Goal: Task Accomplishment & Management: Complete application form

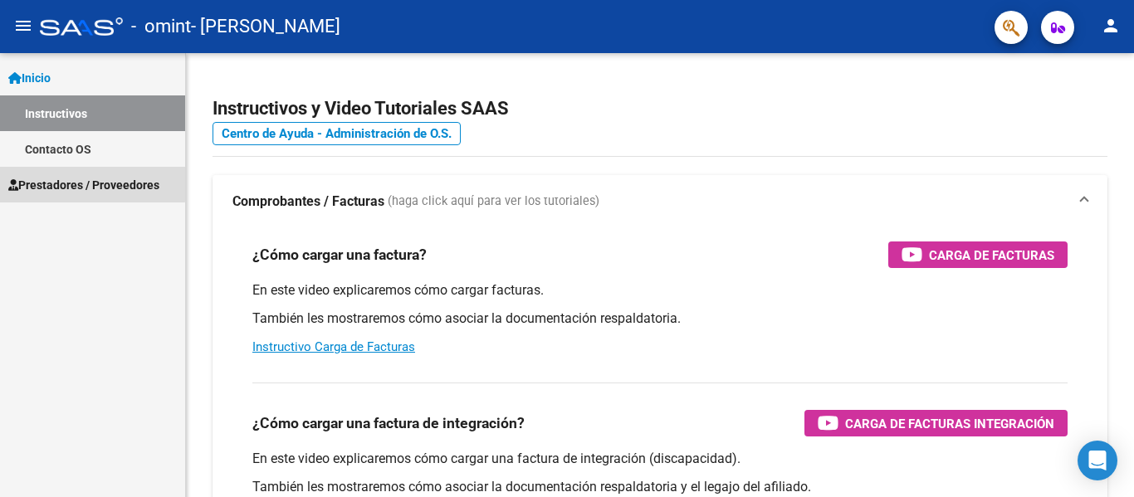
click at [92, 180] on span "Prestadores / Proveedores" at bounding box center [83, 185] width 151 height 18
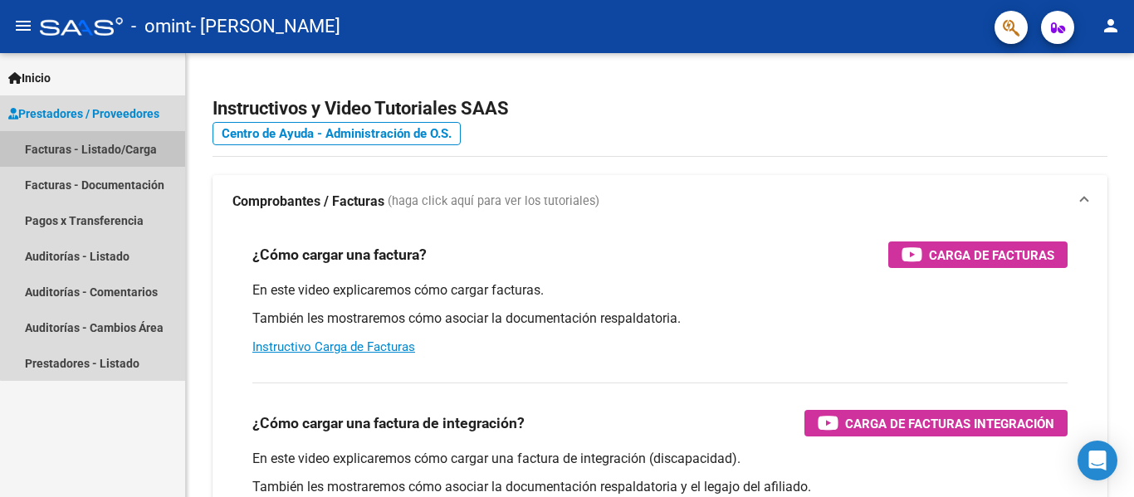
click at [120, 149] on link "Facturas - Listado/Carga" at bounding box center [92, 149] width 185 height 36
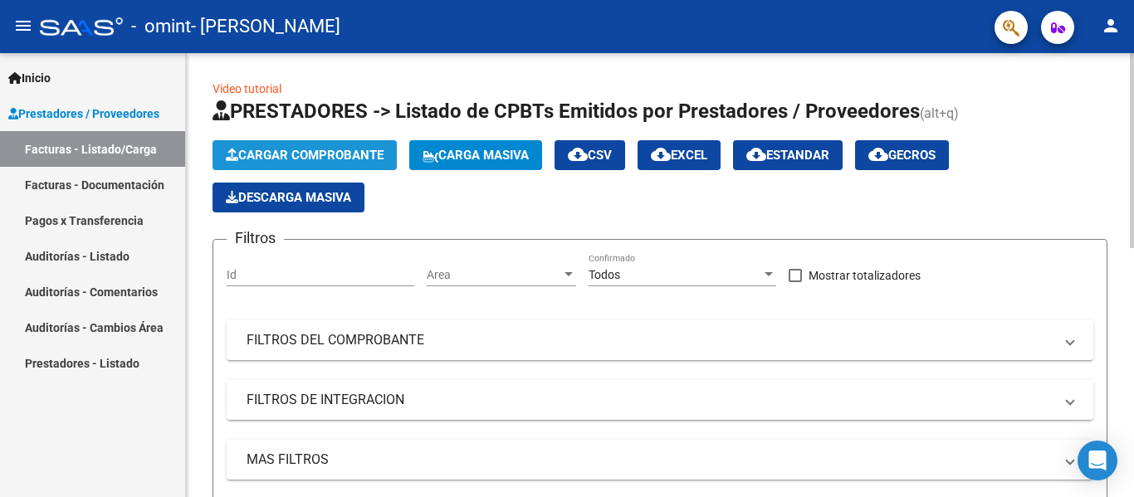
click at [348, 167] on button "Cargar Comprobante" at bounding box center [305, 155] width 184 height 30
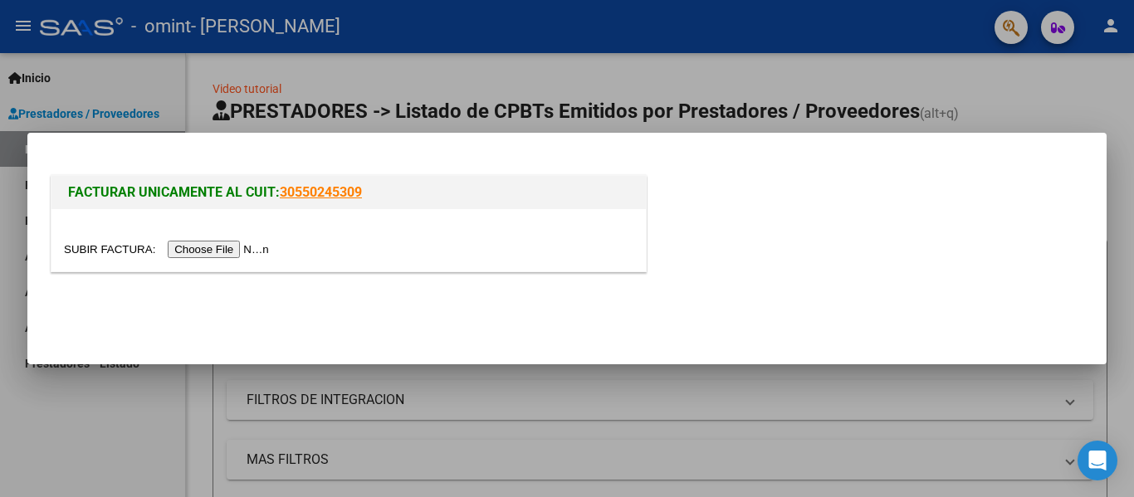
click at [217, 257] on input "file" at bounding box center [169, 249] width 210 height 17
click at [194, 252] on input "file" at bounding box center [169, 249] width 210 height 17
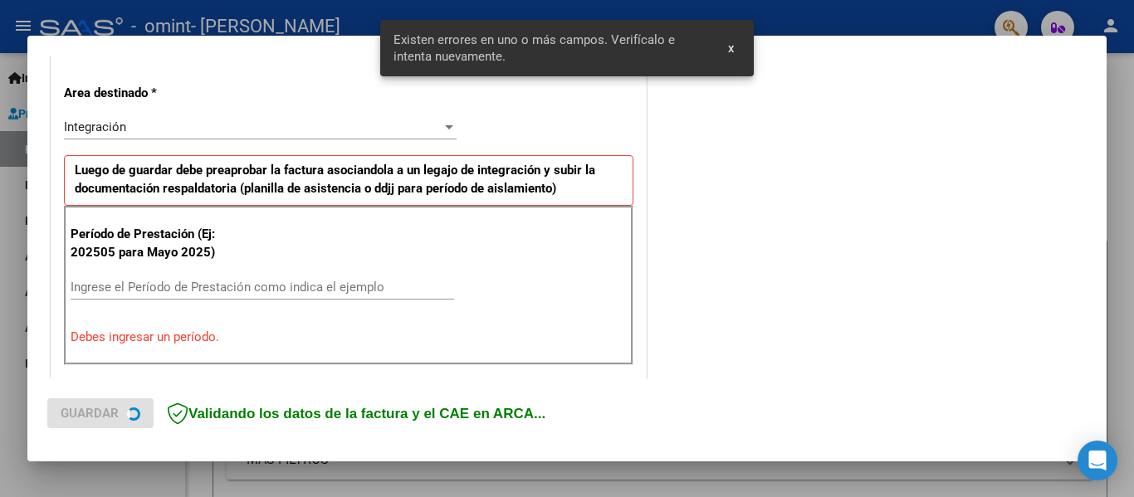
scroll to position [385, 0]
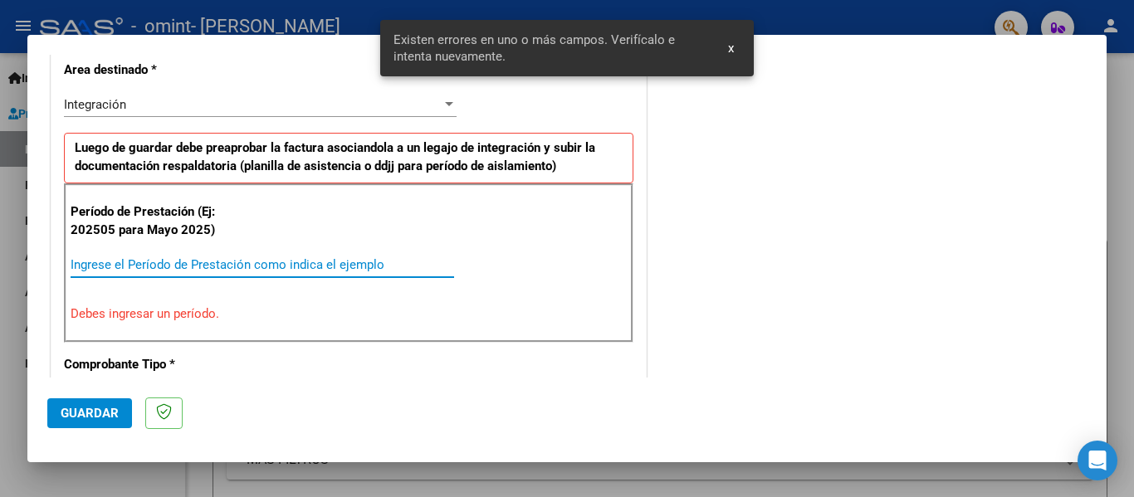
click at [178, 268] on input "Ingrese el Período de Prestación como indica el ejemplo" at bounding box center [263, 264] width 384 height 15
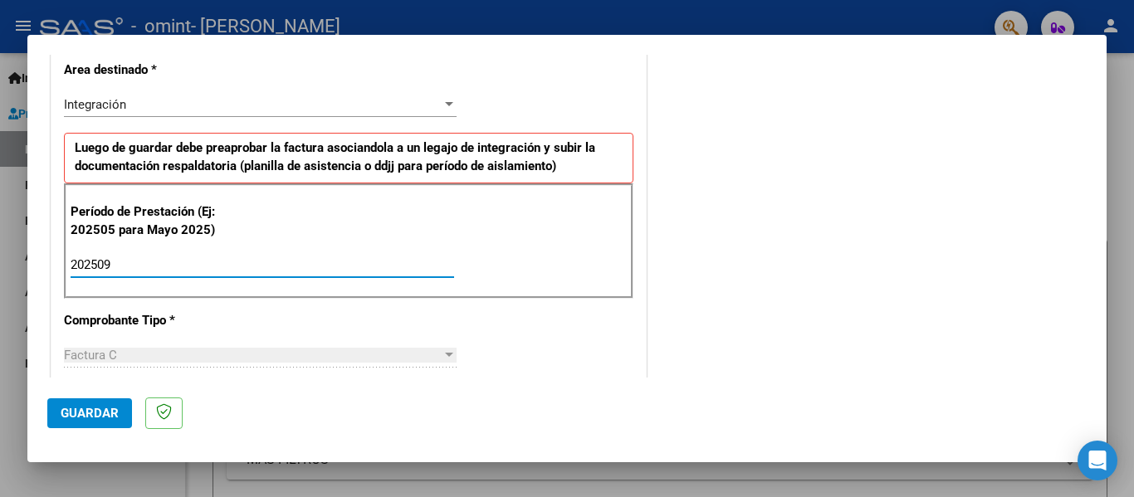
type input "202509"
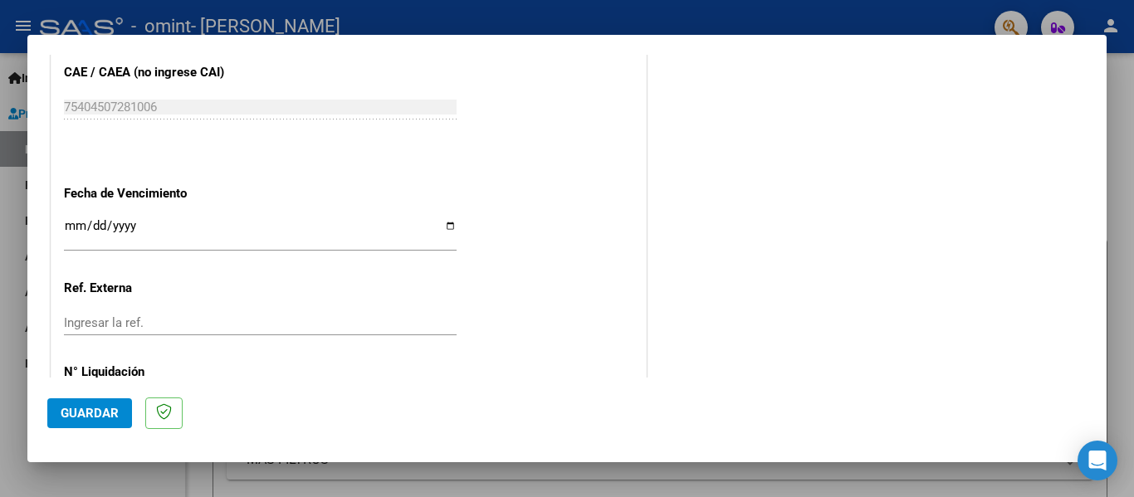
scroll to position [1138, 0]
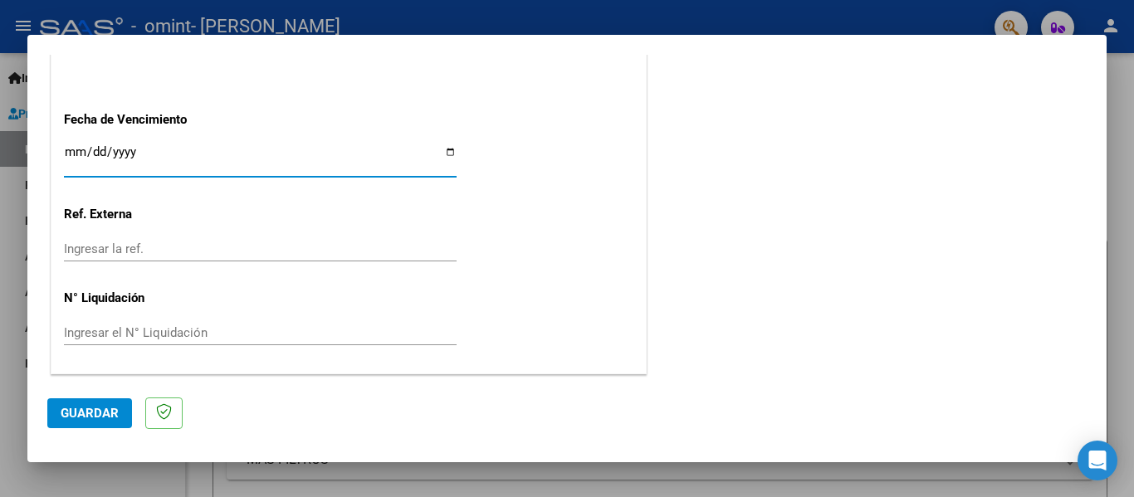
click at [444, 153] on input "Ingresar la fecha" at bounding box center [260, 158] width 393 height 27
type input "[DATE]"
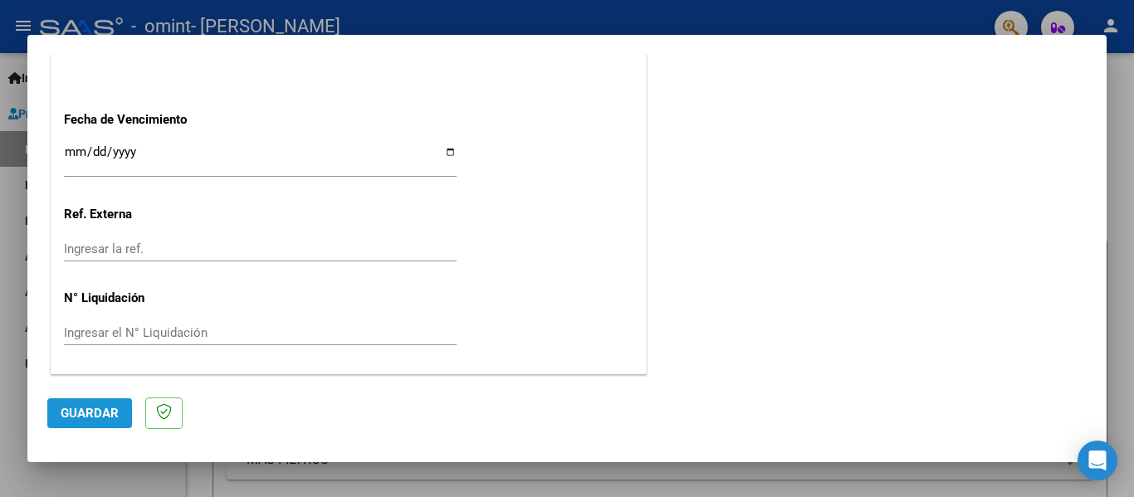
click at [82, 420] on span "Guardar" at bounding box center [90, 413] width 58 height 15
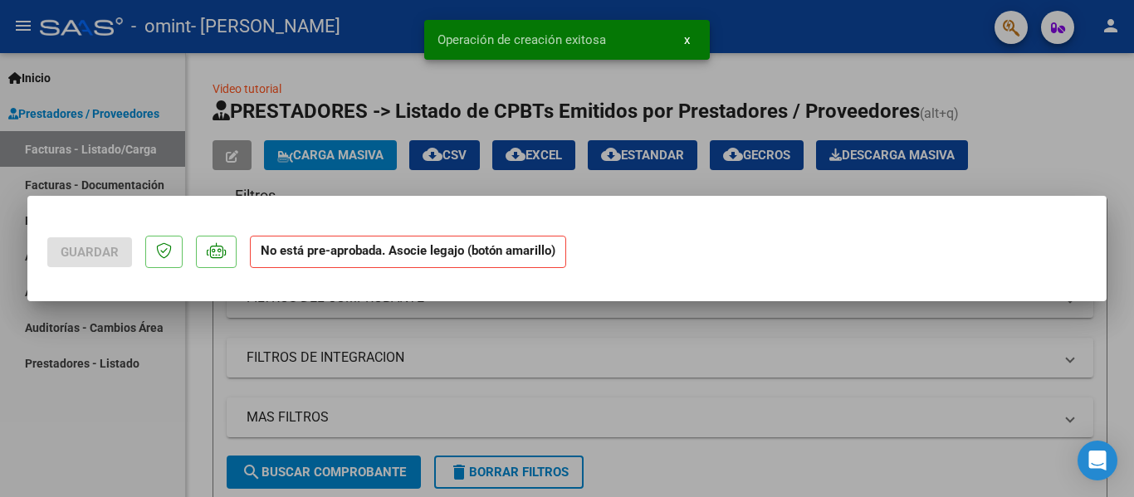
scroll to position [0, 0]
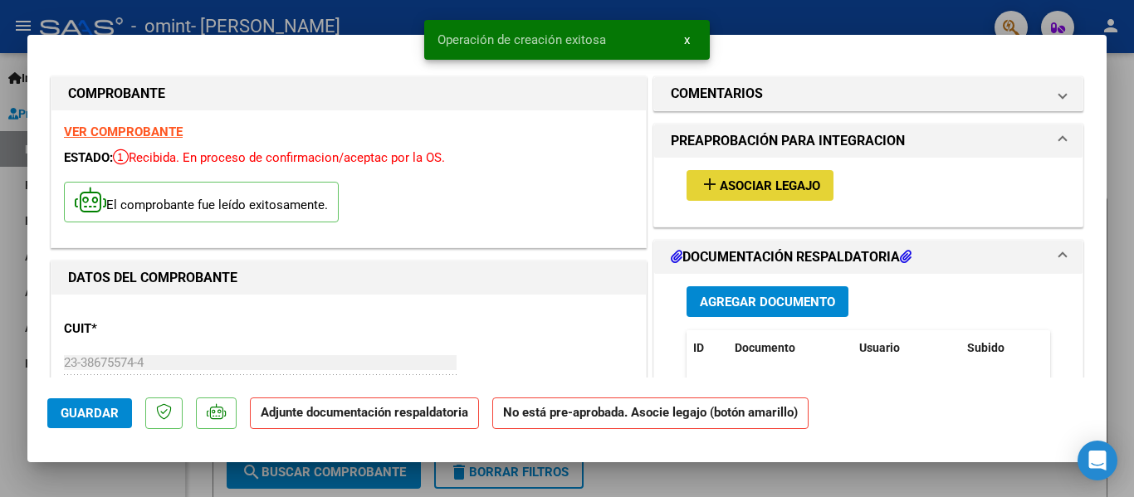
click at [763, 184] on span "Asociar Legajo" at bounding box center [770, 186] width 100 height 15
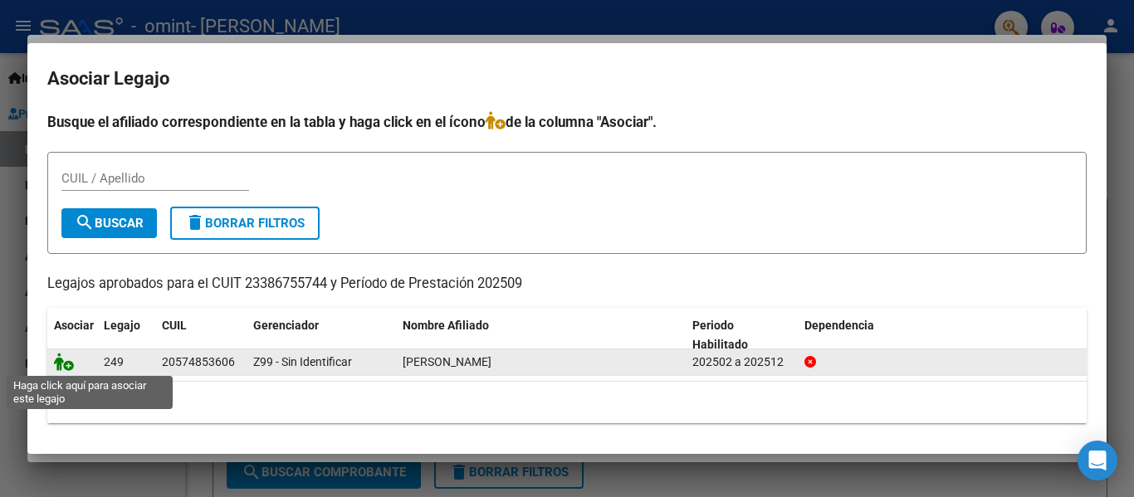
click at [67, 365] on icon at bounding box center [64, 362] width 20 height 18
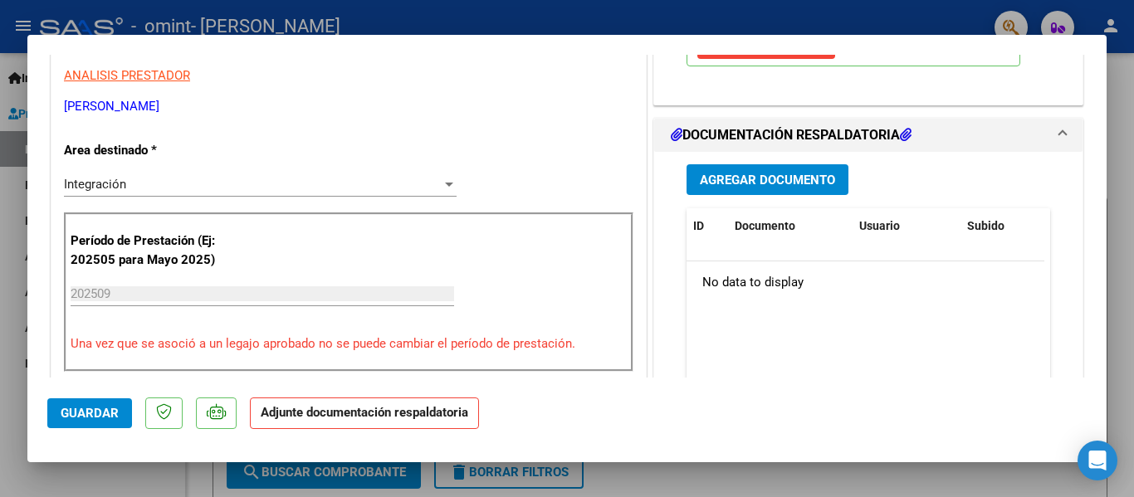
scroll to position [345, 0]
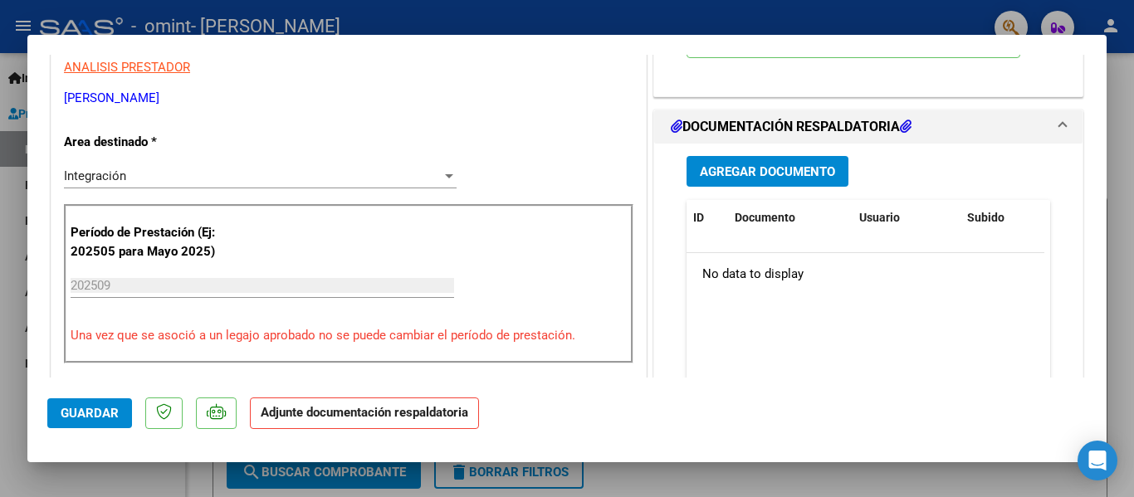
click at [776, 176] on span "Agregar Documento" at bounding box center [767, 171] width 135 height 15
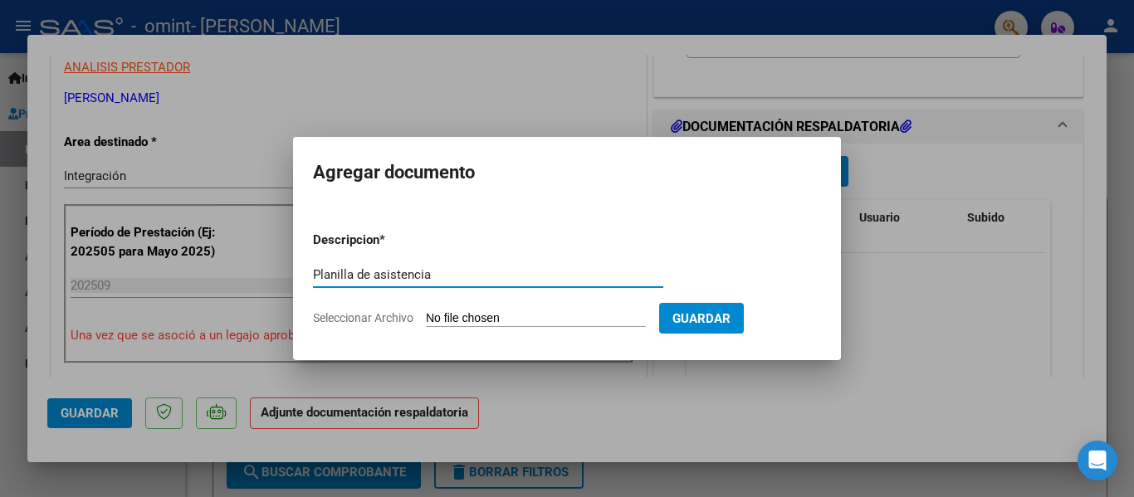
type input "Planilla de asistencia"
click at [550, 314] on input "Seleccionar Archivo" at bounding box center [536, 319] width 220 height 16
type input "C:\fakepath\Psico-09-Asistencia a tratamiento individual v8 - copia (9)_page-00…"
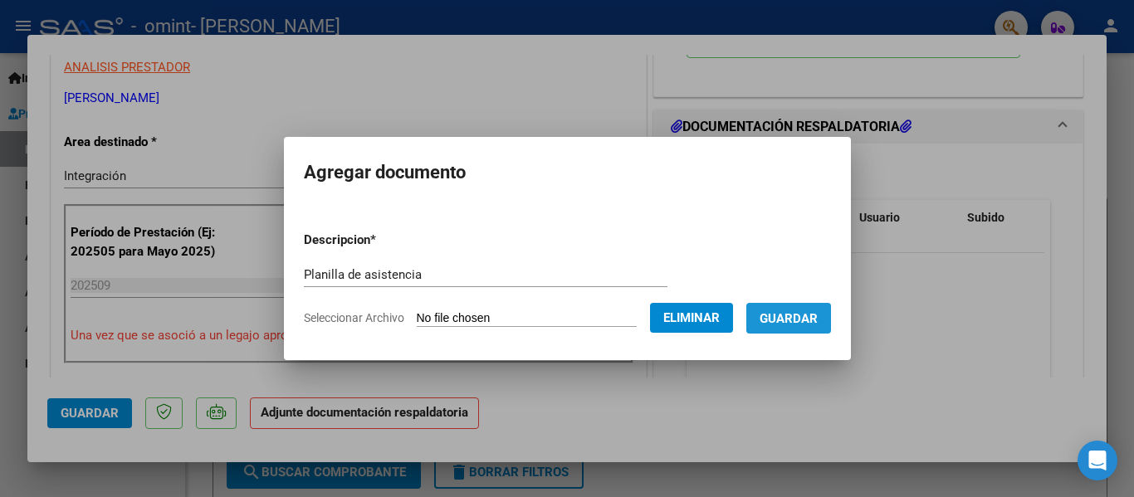
click at [812, 321] on span "Guardar" at bounding box center [789, 318] width 58 height 15
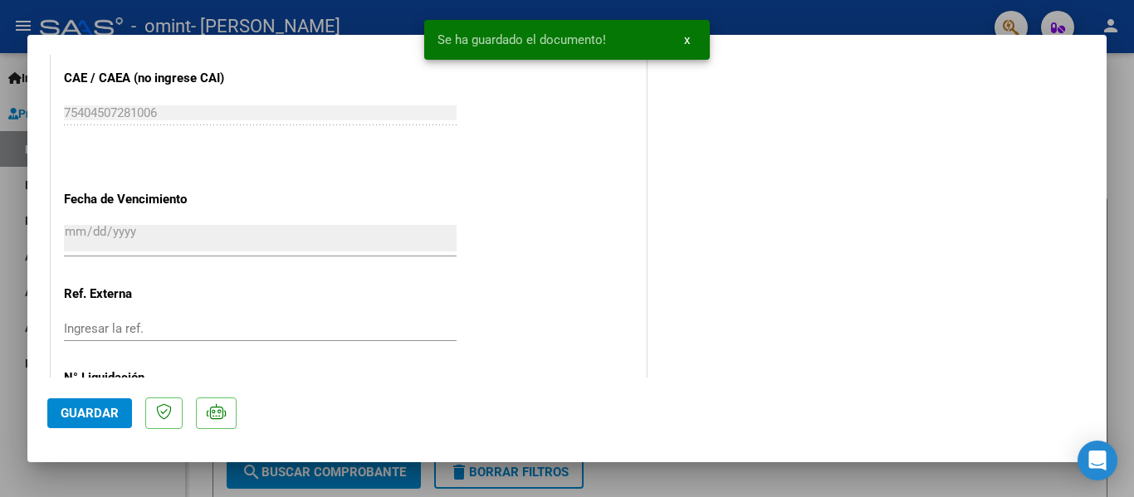
scroll to position [1146, 0]
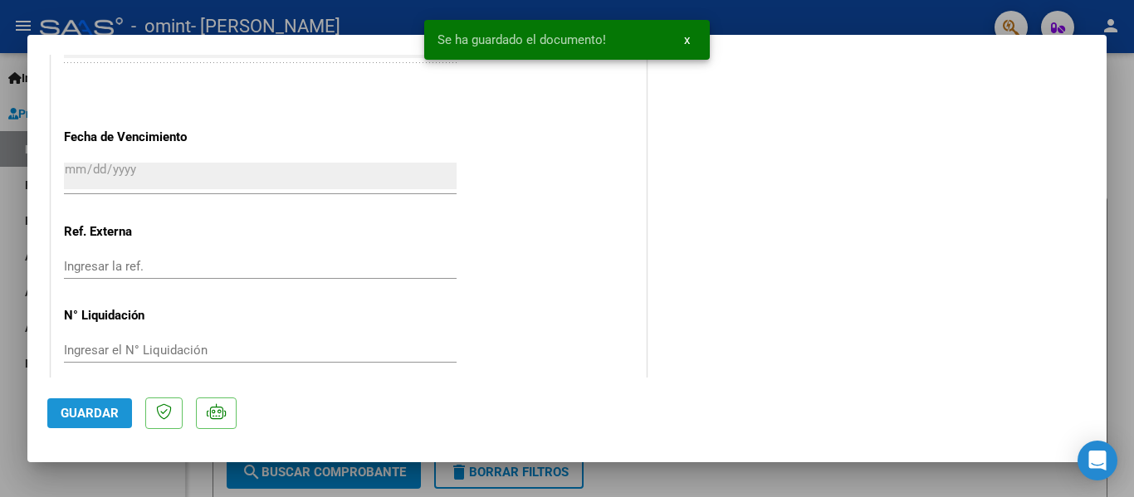
click at [103, 414] on span "Guardar" at bounding box center [90, 413] width 58 height 15
click at [1127, 138] on div at bounding box center [567, 248] width 1134 height 497
type input "$ 0,00"
